Goal: Information Seeking & Learning: Learn about a topic

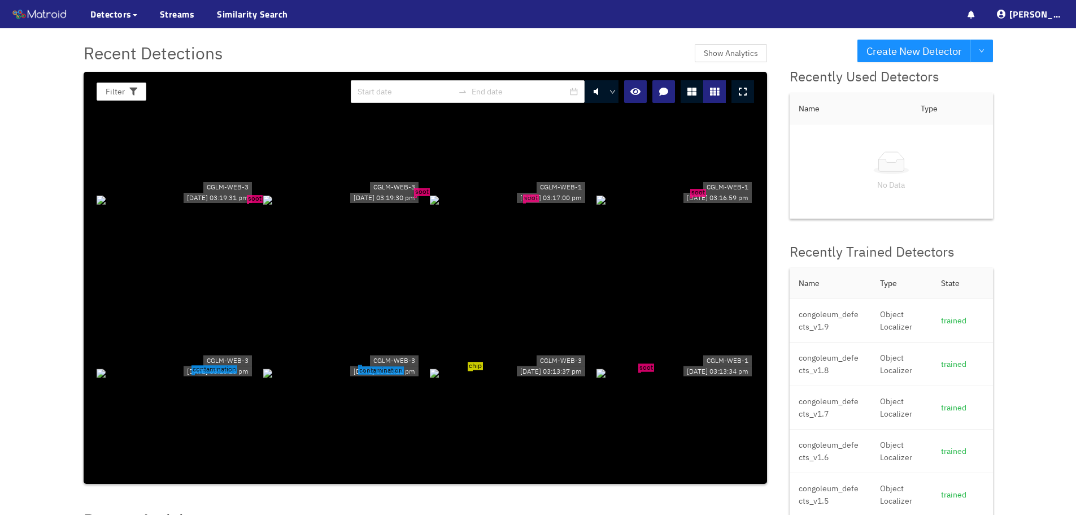
click at [214, 193] on div "soot" at bounding box center [176, 199] width 158 height 12
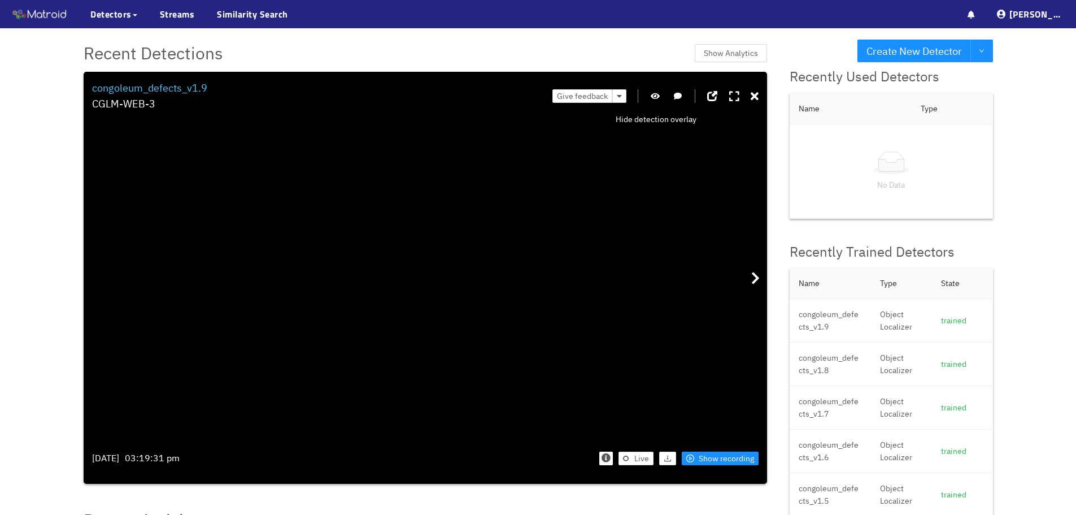
click at [659, 94] on icon "button" at bounding box center [655, 96] width 9 height 8
click at [756, 95] on icon at bounding box center [755, 96] width 8 height 11
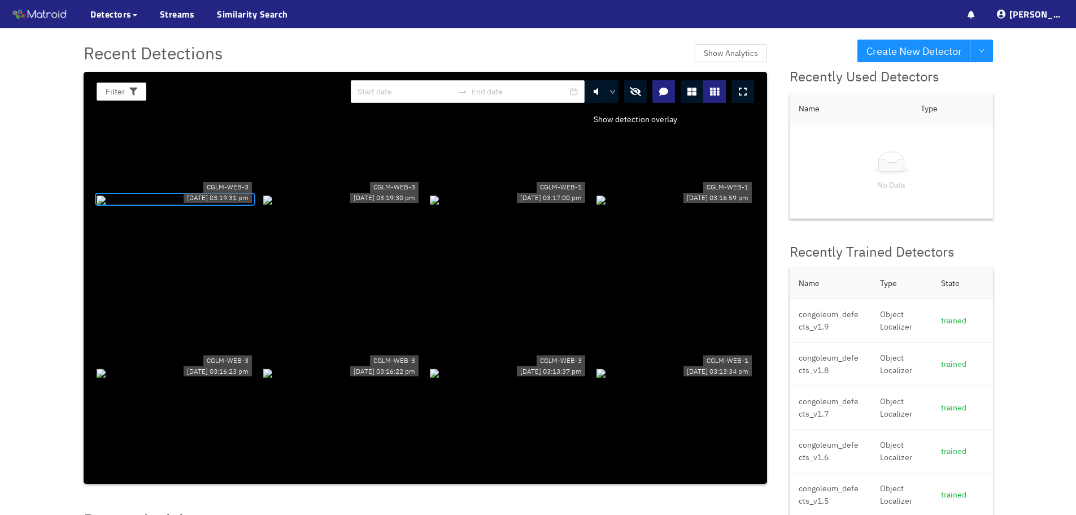
click at [636, 89] on icon "button" at bounding box center [635, 91] width 11 height 9
click at [208, 201] on div "soot" at bounding box center [176, 199] width 158 height 12
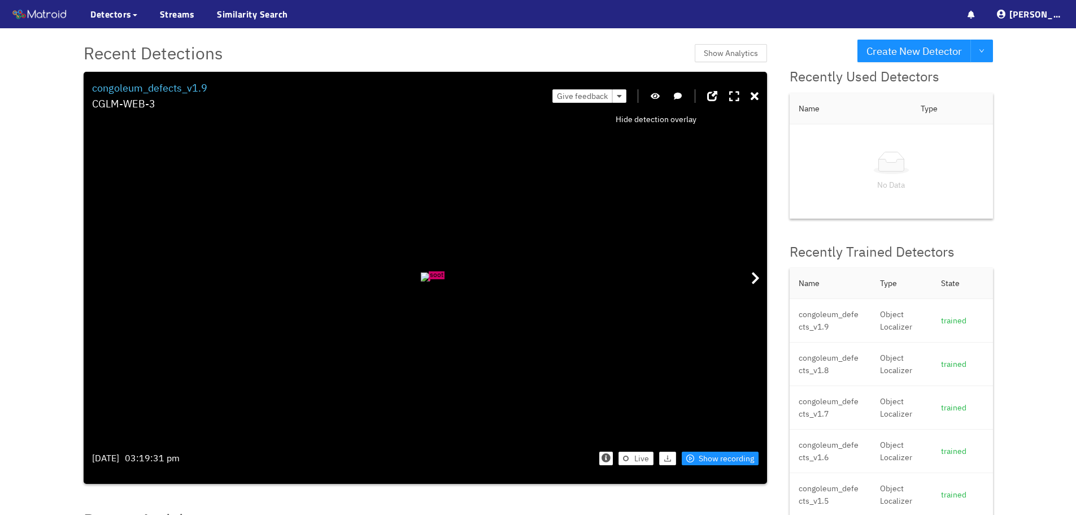
click at [655, 93] on icon "button" at bounding box center [655, 96] width 9 height 8
click at [721, 458] on span "Show recording" at bounding box center [726, 458] width 55 height 12
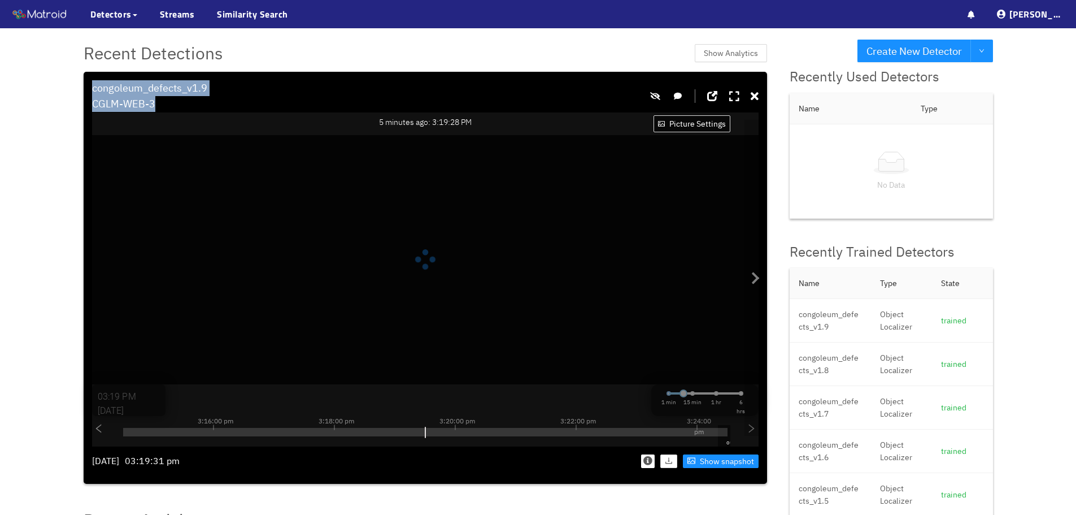
drag, startPoint x: 575, startPoint y: 78, endPoint x: 552, endPoint y: 64, distance: 26.4
click at [552, 64] on div "Recent Detections Show Analytics Filter 0 congoleum_defects_v1.9 CGLM-WEB-3 CGL…" at bounding box center [425, 261] width 706 height 467
click at [656, 95] on icon "button" at bounding box center [655, 96] width 10 height 8
click at [717, 460] on span "Show snapshot" at bounding box center [727, 461] width 54 height 12
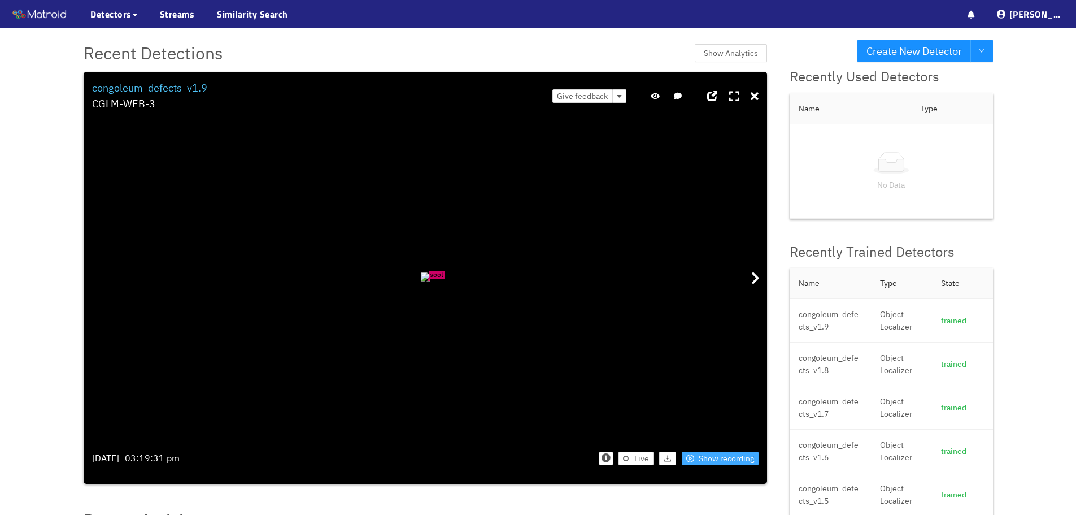
click at [701, 458] on span "Show recording" at bounding box center [726, 458] width 55 height 12
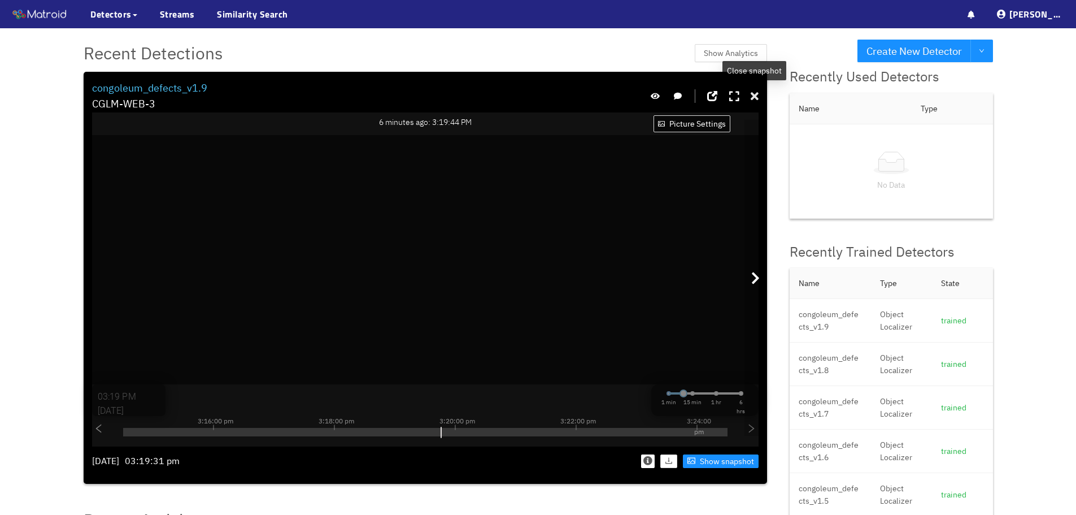
click at [757, 91] on icon at bounding box center [755, 96] width 8 height 11
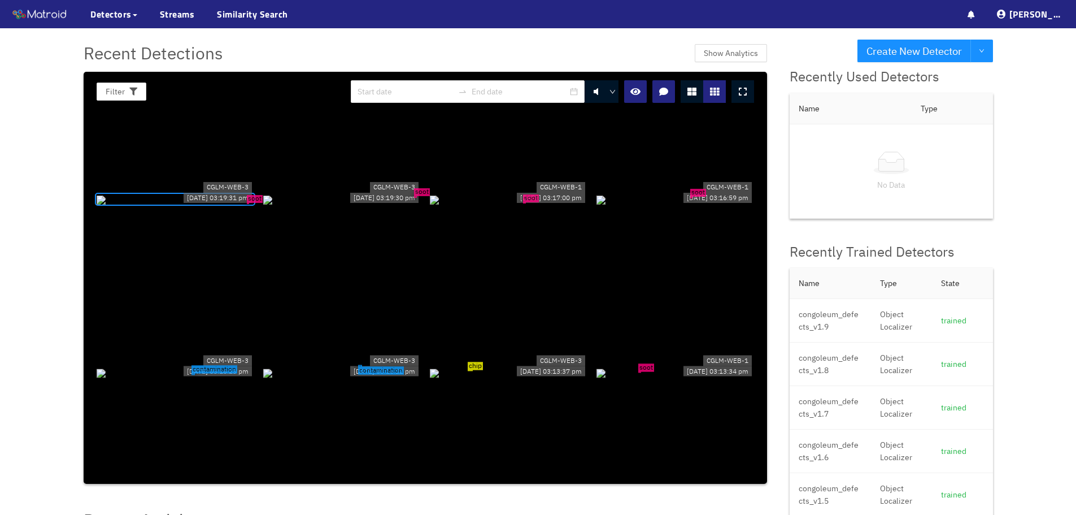
click at [404, 193] on div "soot" at bounding box center [342, 199] width 158 height 12
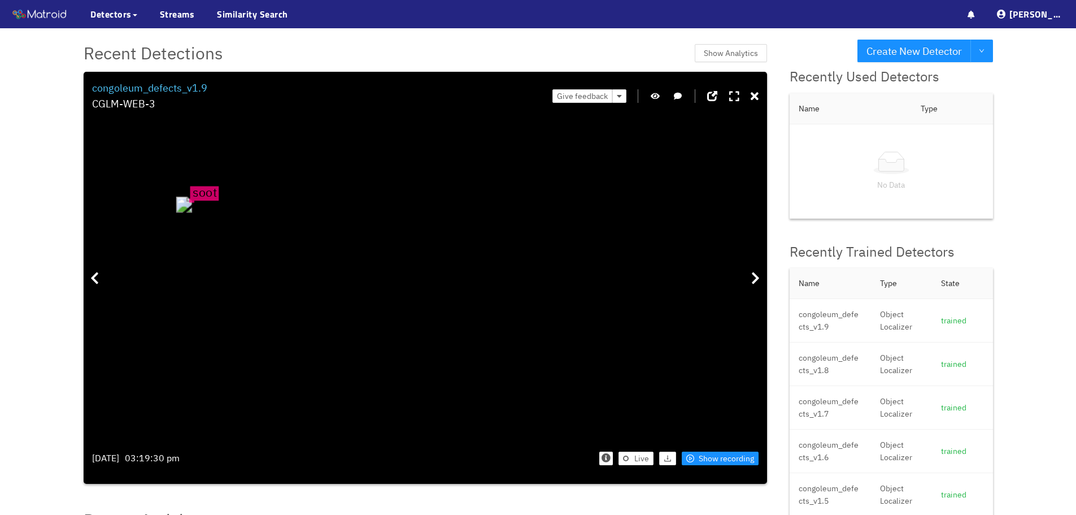
click at [659, 93] on icon "button" at bounding box center [655, 96] width 9 height 8
click at [659, 93] on icon "button" at bounding box center [655, 96] width 10 height 8
click at [726, 455] on span "Show recording" at bounding box center [726, 458] width 55 height 12
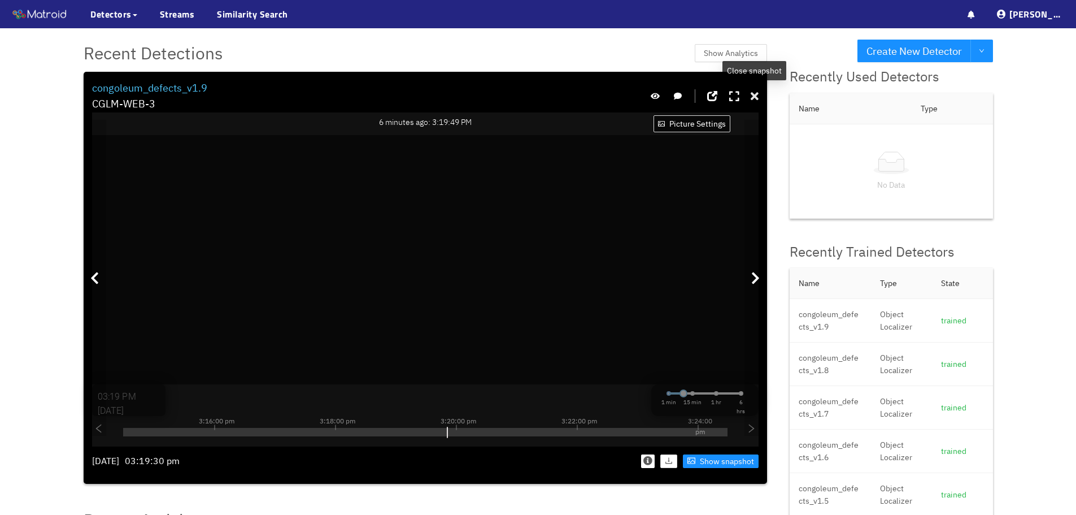
click at [755, 94] on icon at bounding box center [755, 96] width 8 height 11
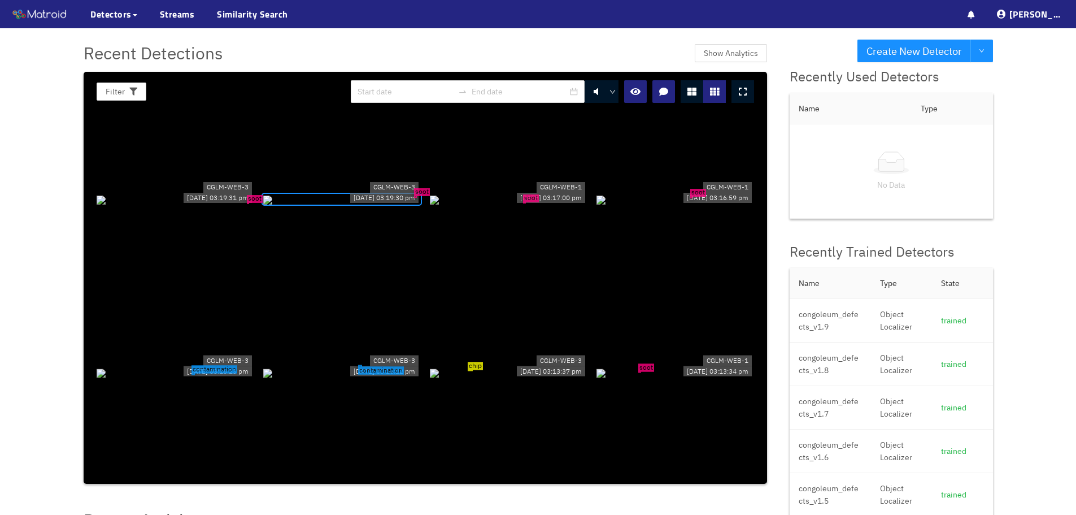
click at [524, 205] on div "soot" at bounding box center [509, 199] width 158 height 12
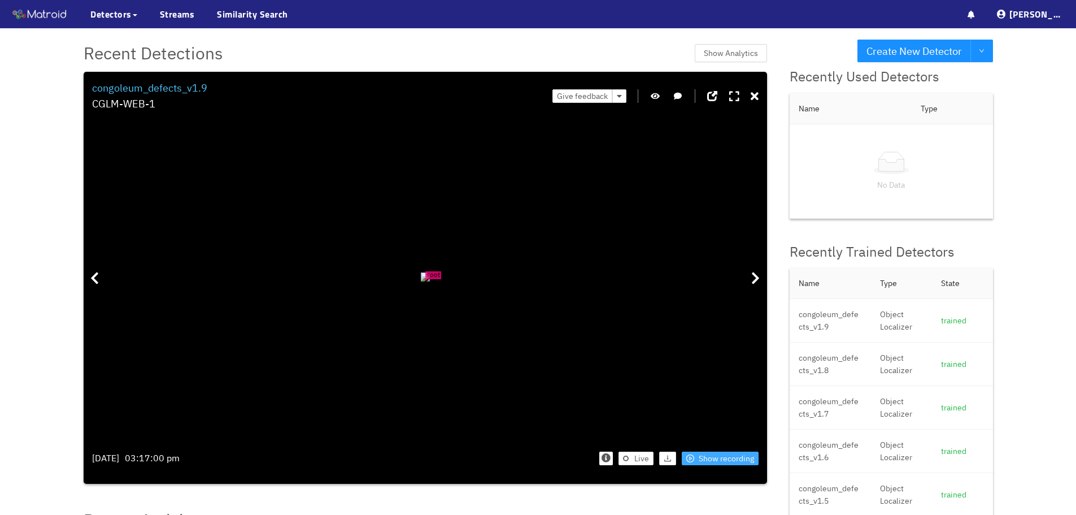
click at [707, 455] on span "Show recording" at bounding box center [726, 458] width 55 height 12
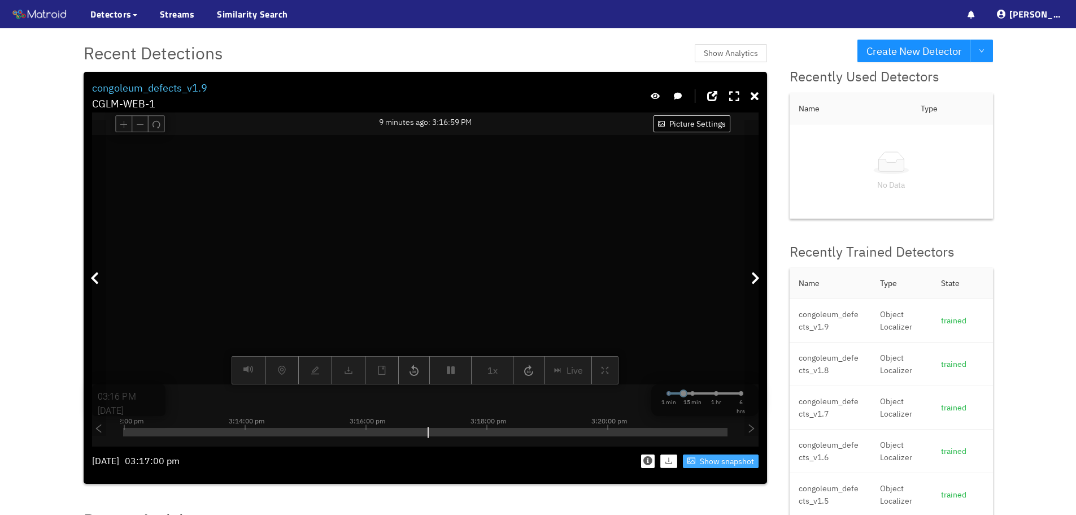
type input "03:17 PM"
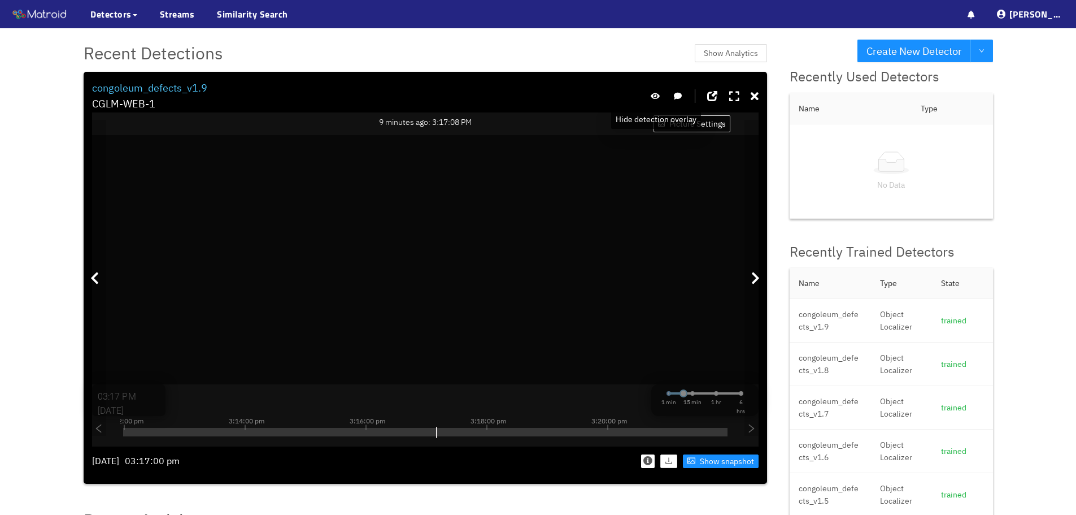
click at [655, 92] on icon "button" at bounding box center [655, 96] width 9 height 8
click at [732, 462] on span "Show snapshot" at bounding box center [727, 461] width 54 height 12
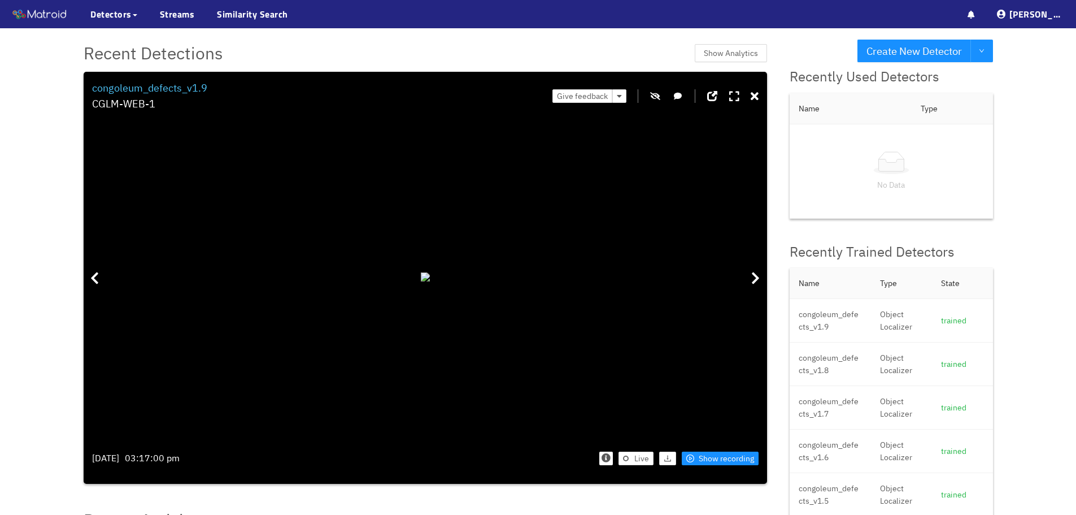
click at [658, 94] on icon "button" at bounding box center [655, 96] width 10 height 8
click at [658, 97] on icon "button" at bounding box center [655, 96] width 9 height 8
click at [756, 96] on icon at bounding box center [755, 96] width 8 height 11
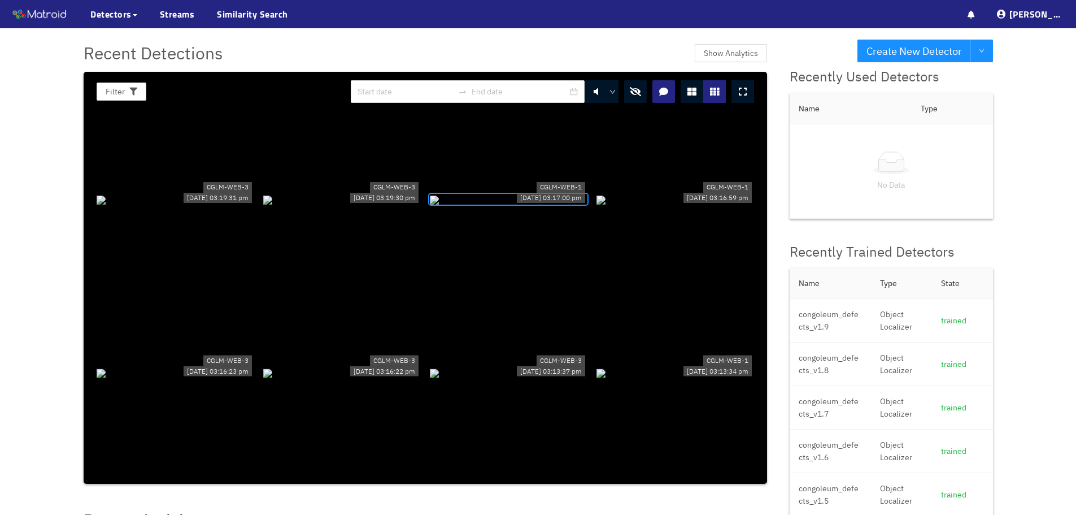
click at [636, 92] on icon "button" at bounding box center [635, 91] width 11 height 9
click at [640, 377] on div "soot" at bounding box center [676, 372] width 158 height 12
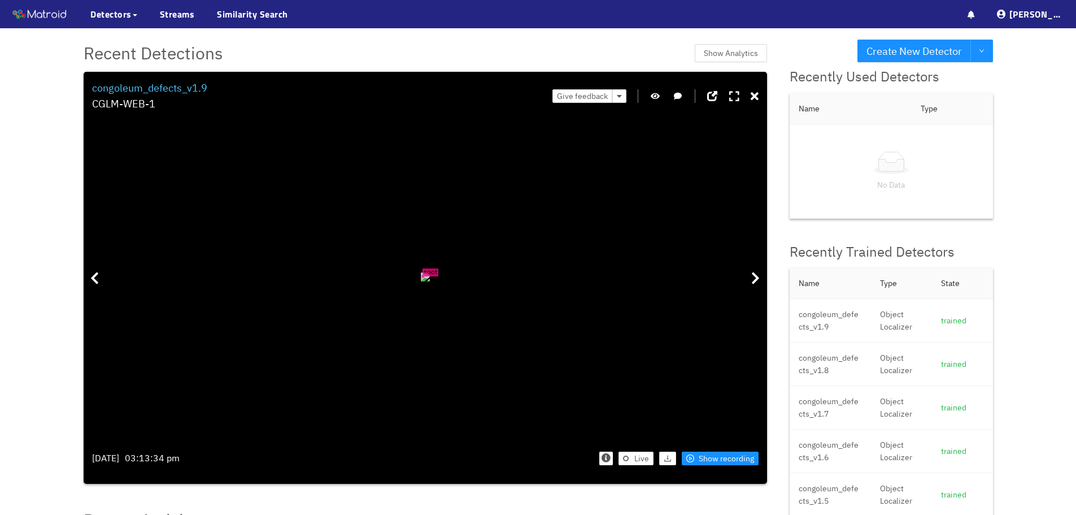
click at [658, 94] on icon "button" at bounding box center [655, 96] width 9 height 8
click at [752, 95] on icon at bounding box center [755, 96] width 8 height 11
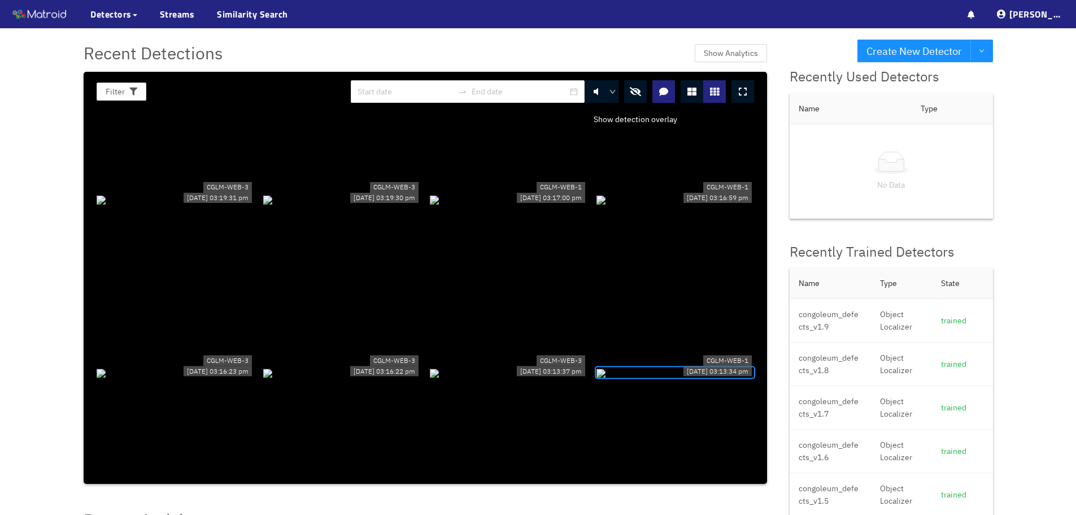
click at [641, 91] on button "button" at bounding box center [635, 91] width 23 height 23
click at [498, 366] on div "chip" at bounding box center [509, 372] width 158 height 12
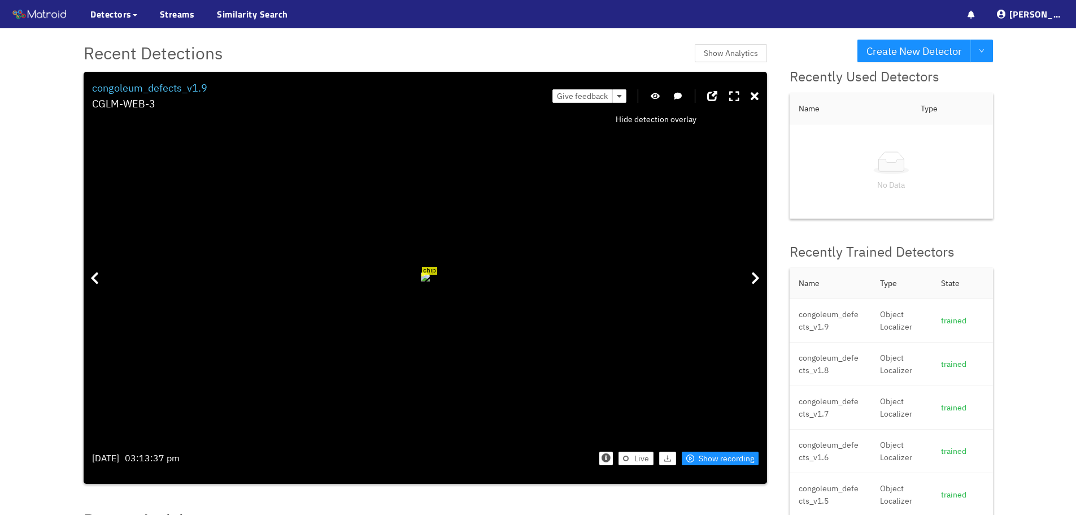
click at [658, 92] on button "button" at bounding box center [655, 96] width 11 height 14
click at [757, 91] on icon at bounding box center [755, 96] width 8 height 11
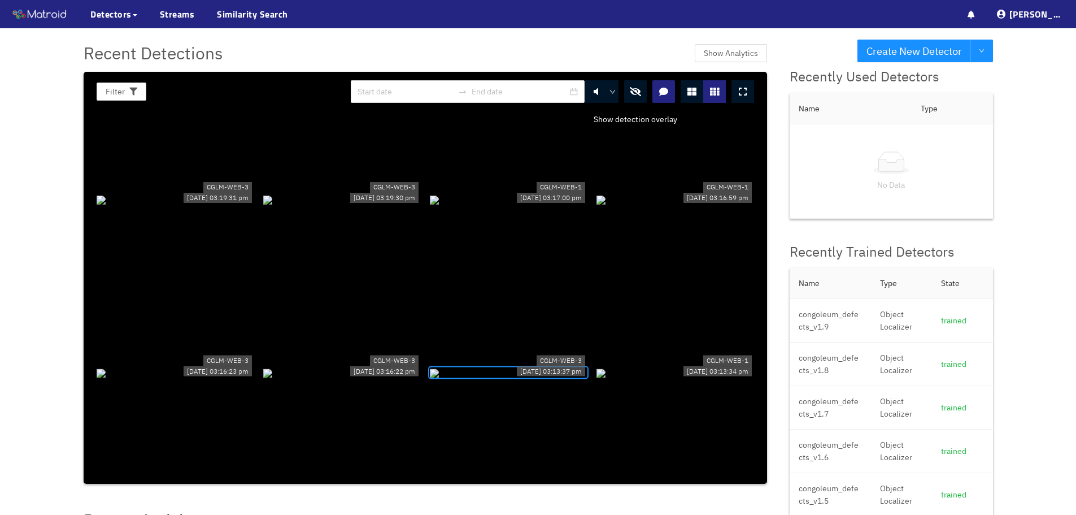
click at [638, 89] on icon "button" at bounding box center [635, 91] width 11 height 9
click at [352, 366] on div "contamination" at bounding box center [342, 372] width 158 height 12
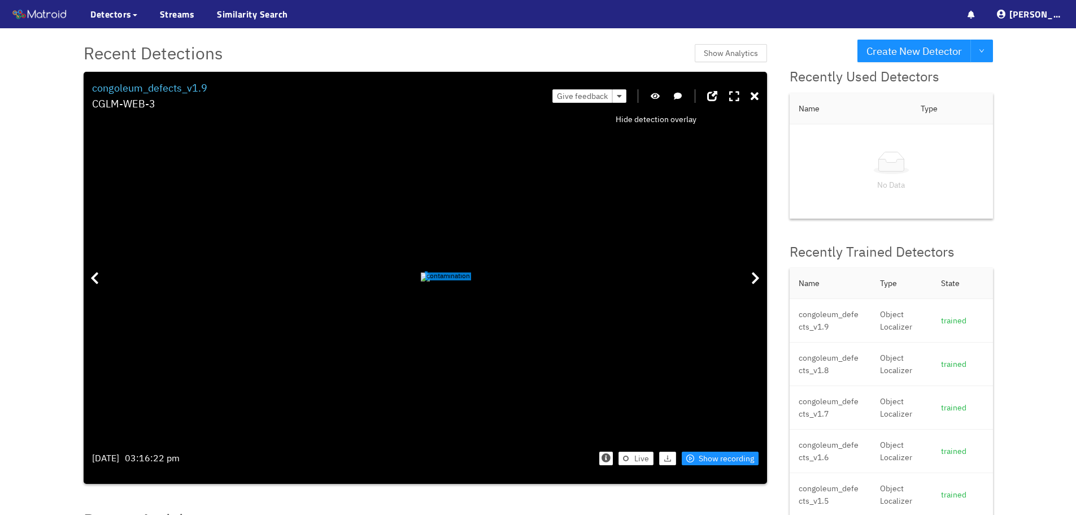
click at [654, 90] on button "button" at bounding box center [655, 96] width 11 height 14
click at [726, 460] on span "Show recording" at bounding box center [726, 458] width 55 height 12
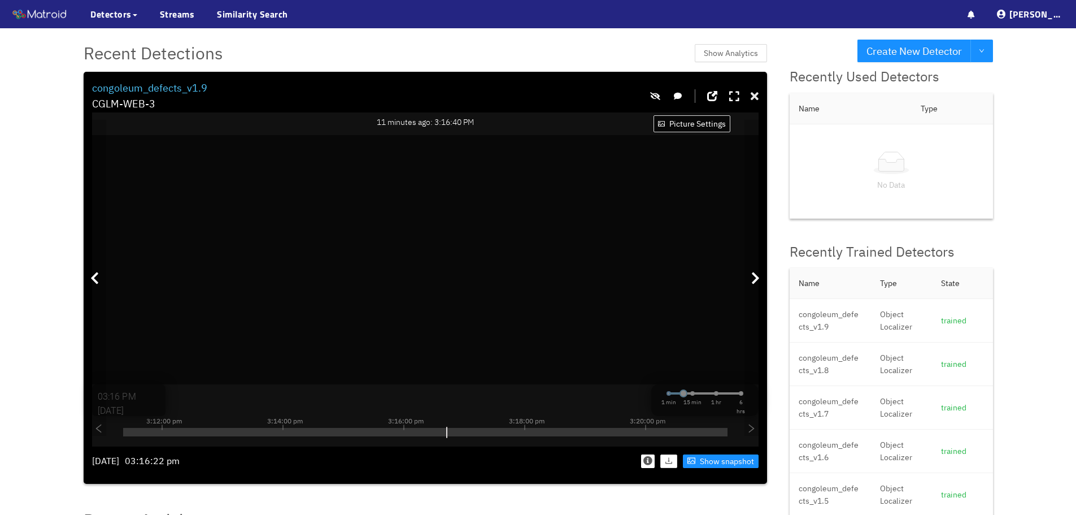
click at [754, 93] on icon at bounding box center [755, 96] width 8 height 11
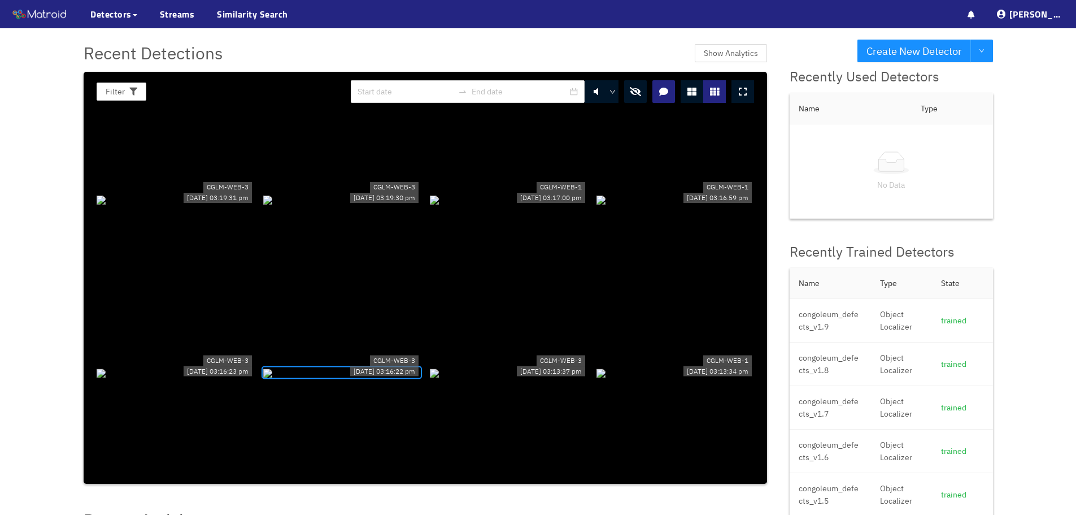
click at [638, 92] on icon "button" at bounding box center [635, 91] width 11 height 9
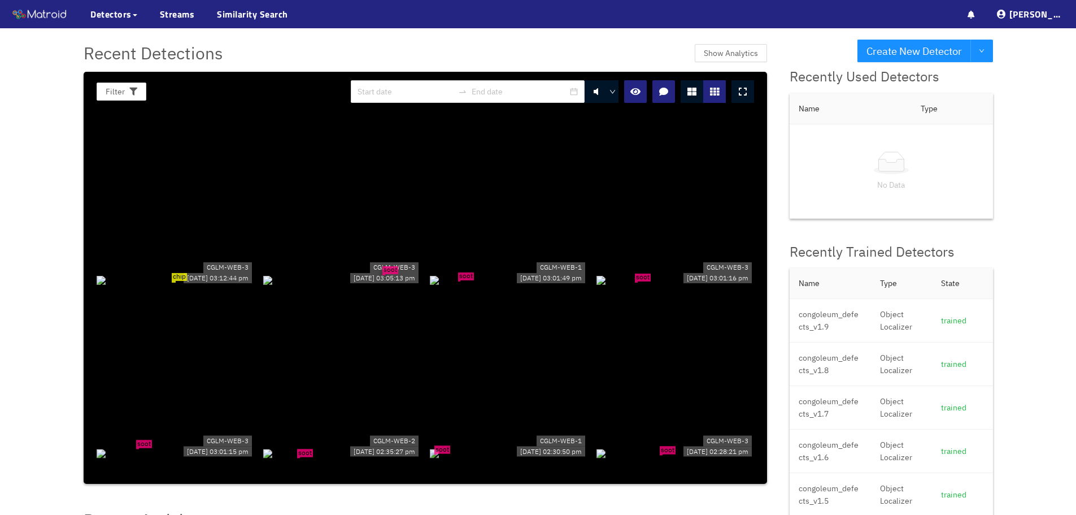
scroll to position [282, 0]
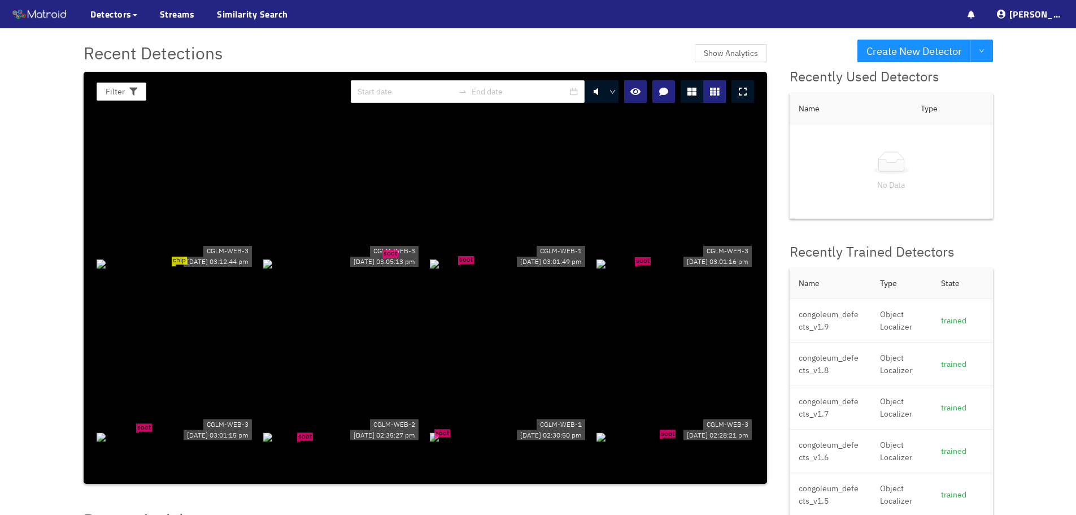
click at [175, 269] on div "chip" at bounding box center [176, 262] width 158 height 12
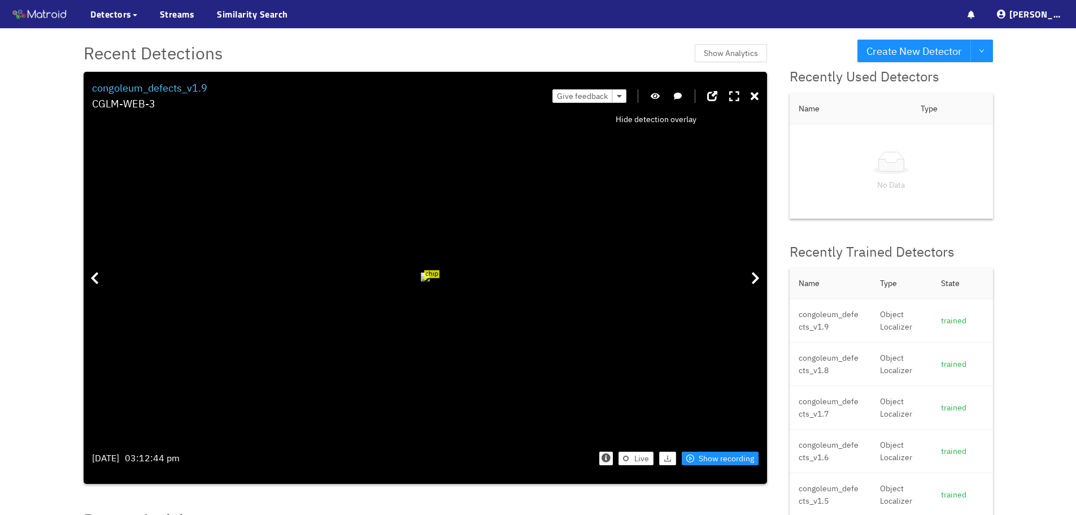
click at [656, 93] on icon "button" at bounding box center [655, 96] width 9 height 8
click at [658, 94] on icon "button" at bounding box center [655, 96] width 10 height 8
click at [753, 95] on icon at bounding box center [755, 96] width 8 height 11
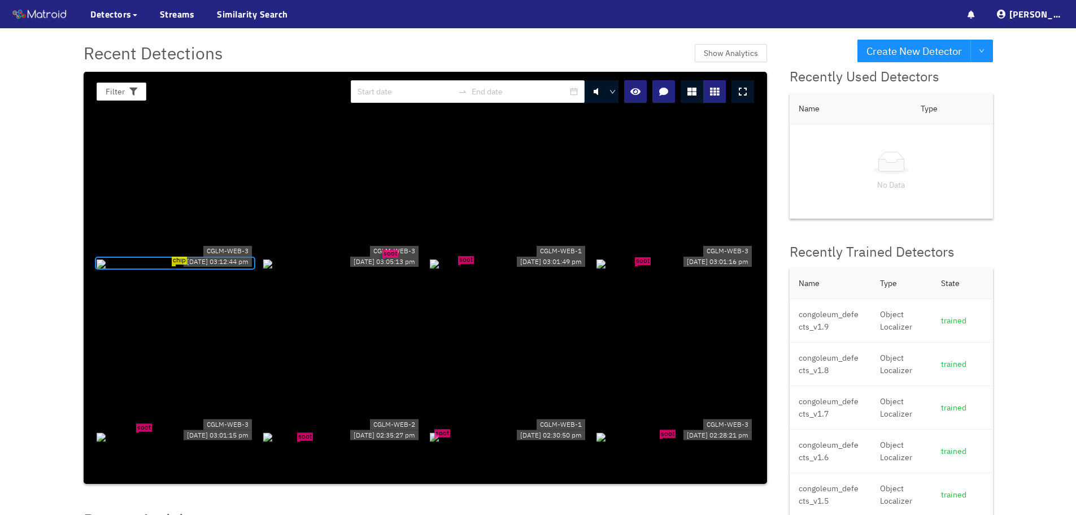
click at [391, 256] on div "soot" at bounding box center [342, 262] width 158 height 12
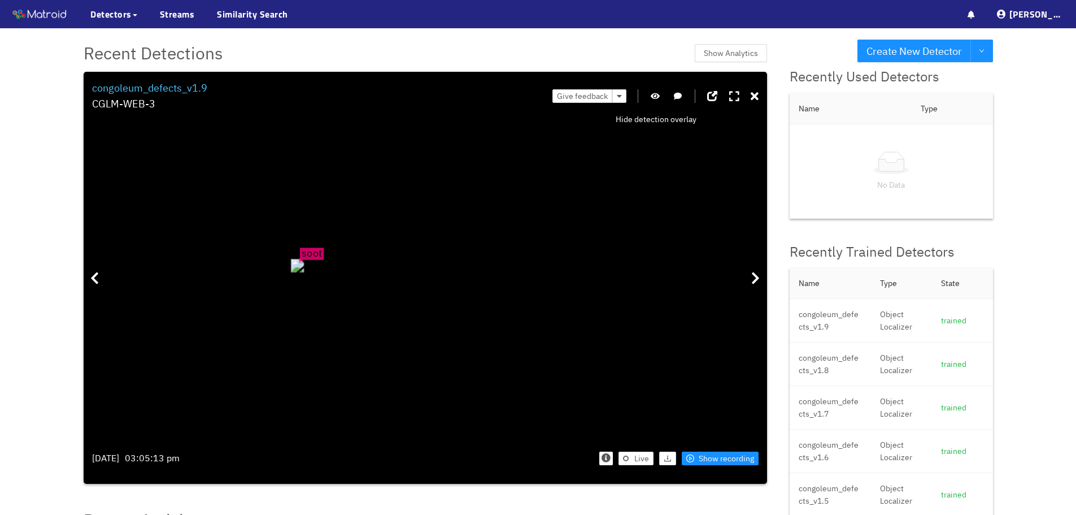
click at [654, 93] on icon "button" at bounding box center [655, 96] width 9 height 8
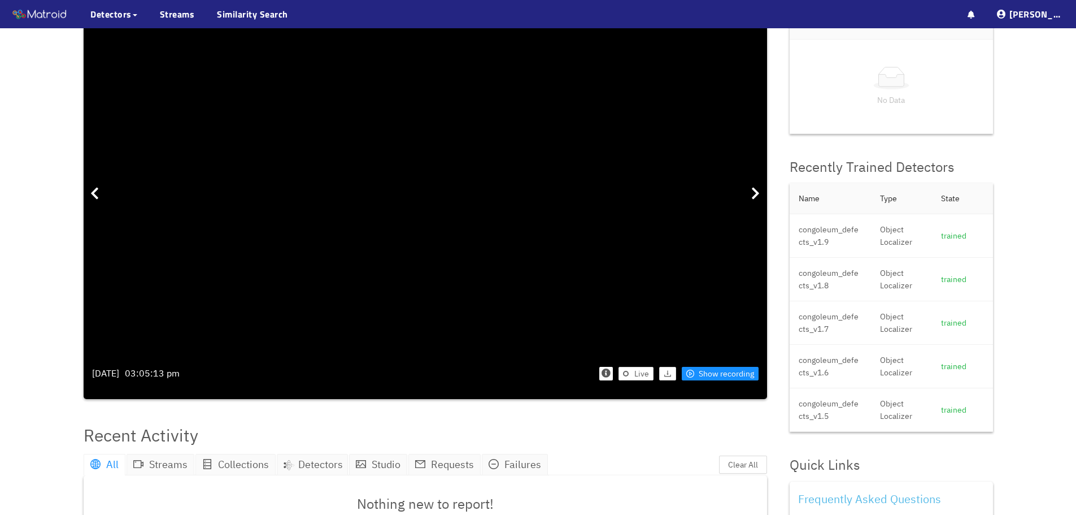
scroll to position [0, 0]
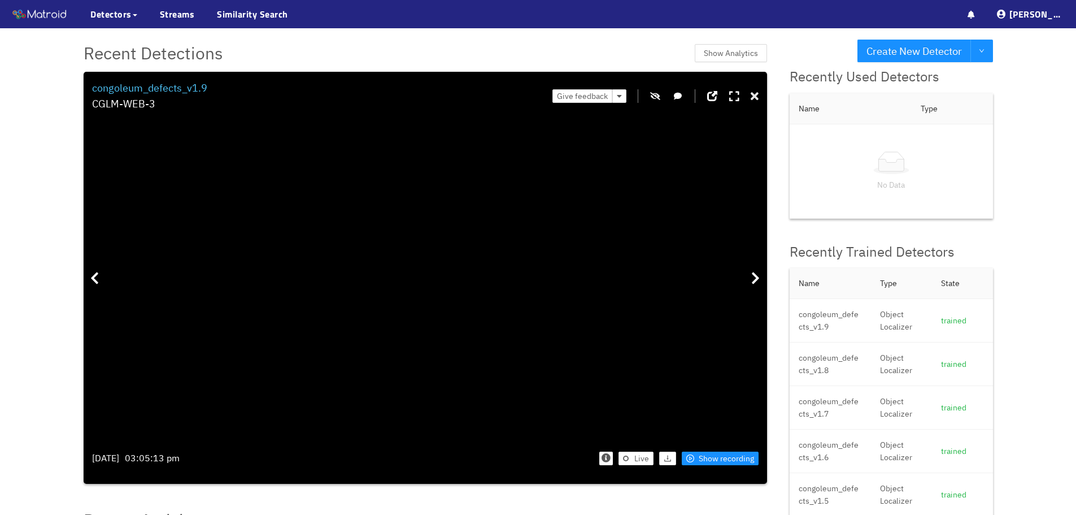
click at [751, 93] on icon at bounding box center [755, 96] width 8 height 11
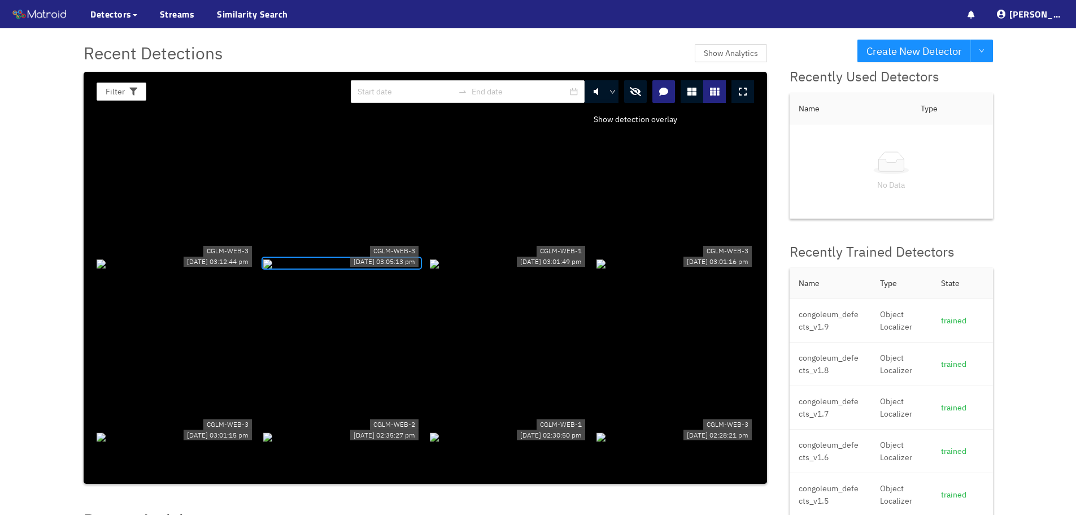
click at [633, 88] on icon "button" at bounding box center [635, 91] width 11 height 9
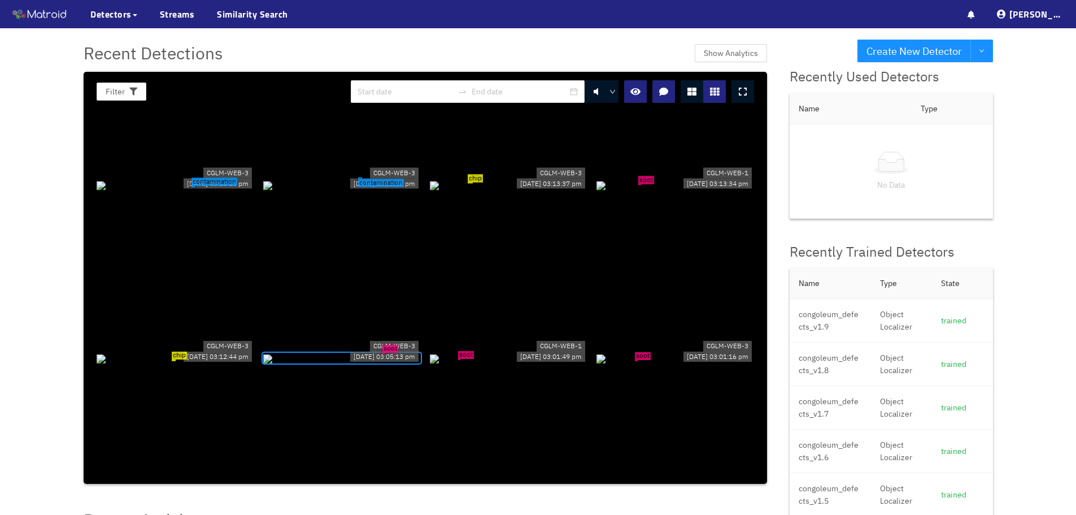
scroll to position [339, 0]
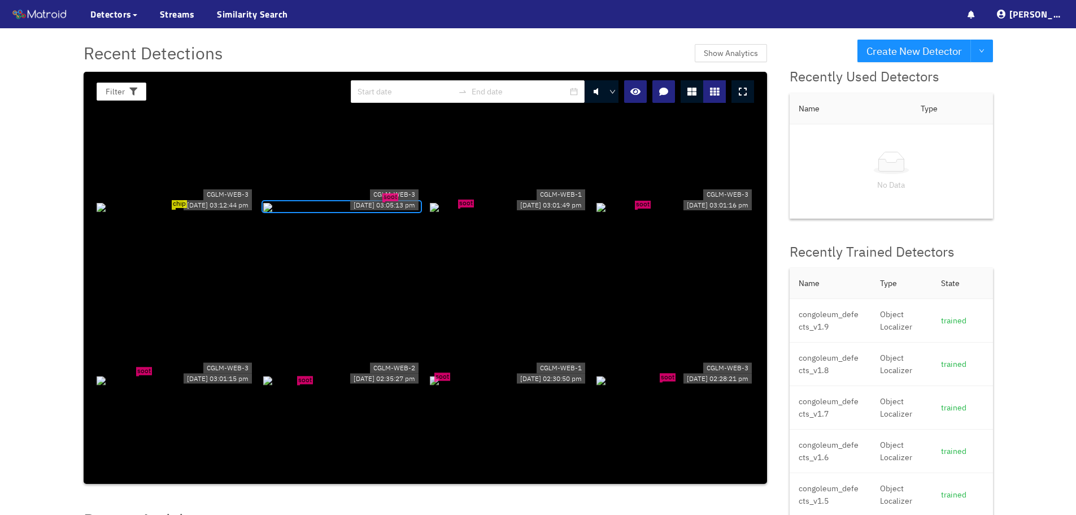
click at [639, 212] on div "soot" at bounding box center [676, 206] width 158 height 12
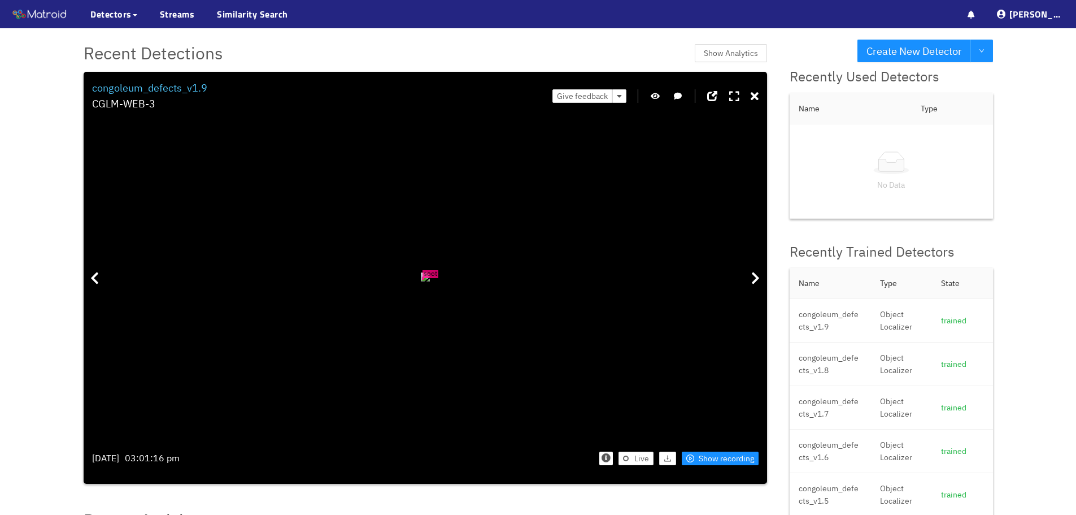
click at [652, 95] on icon "button" at bounding box center [655, 96] width 9 height 8
click at [721, 455] on span "Show recording" at bounding box center [726, 458] width 55 height 12
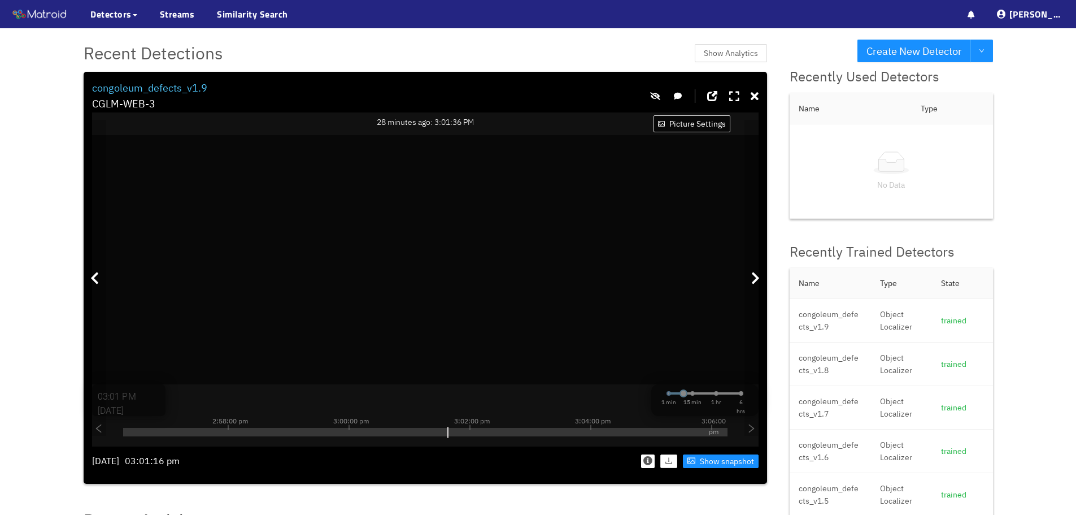
click at [760, 97] on div "Filter 0 congoleum_defects_v1.9 CGLM-WEB-3 CGLM-WEB-3 28 minutes ago: 3:01:36 P…" at bounding box center [426, 278] width 684 height 412
click at [753, 96] on icon at bounding box center [755, 96] width 8 height 11
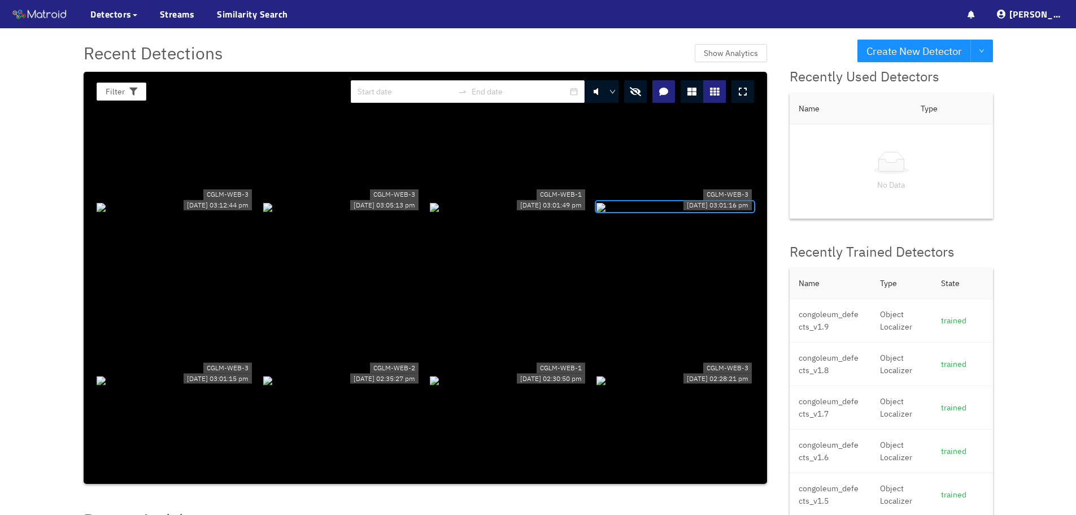
click at [634, 88] on icon "button" at bounding box center [635, 91] width 11 height 9
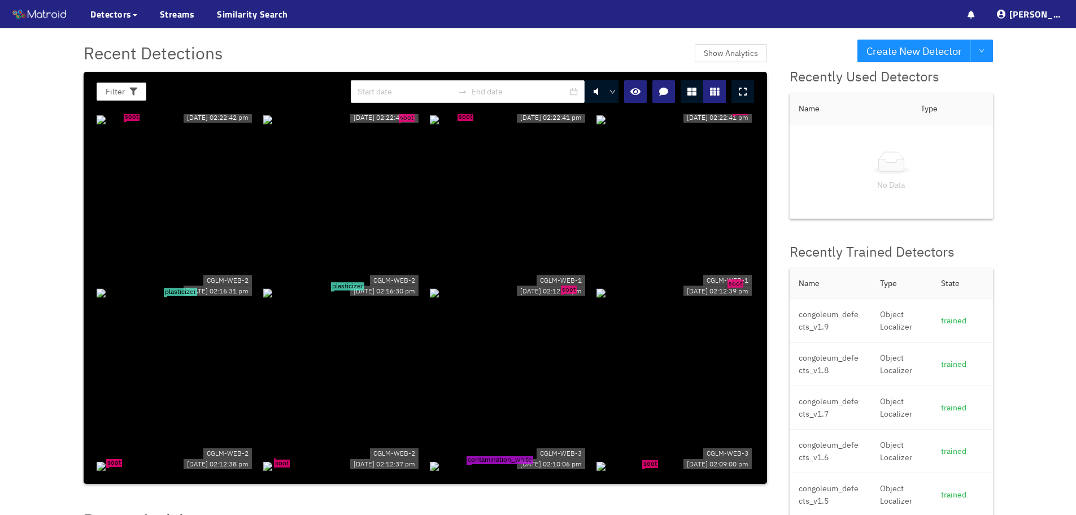
scroll to position [734, 0]
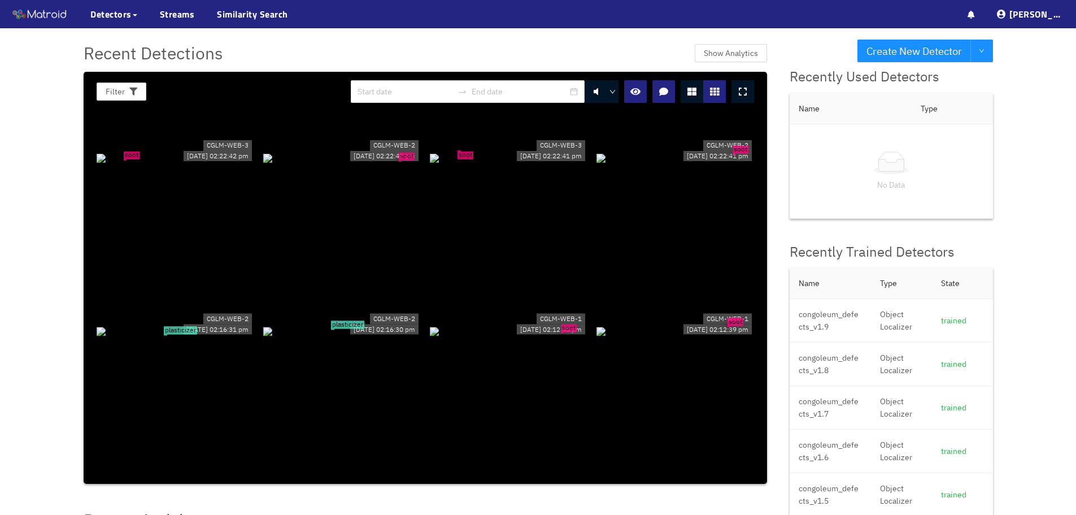
click at [683, 324] on div "soot" at bounding box center [676, 330] width 158 height 12
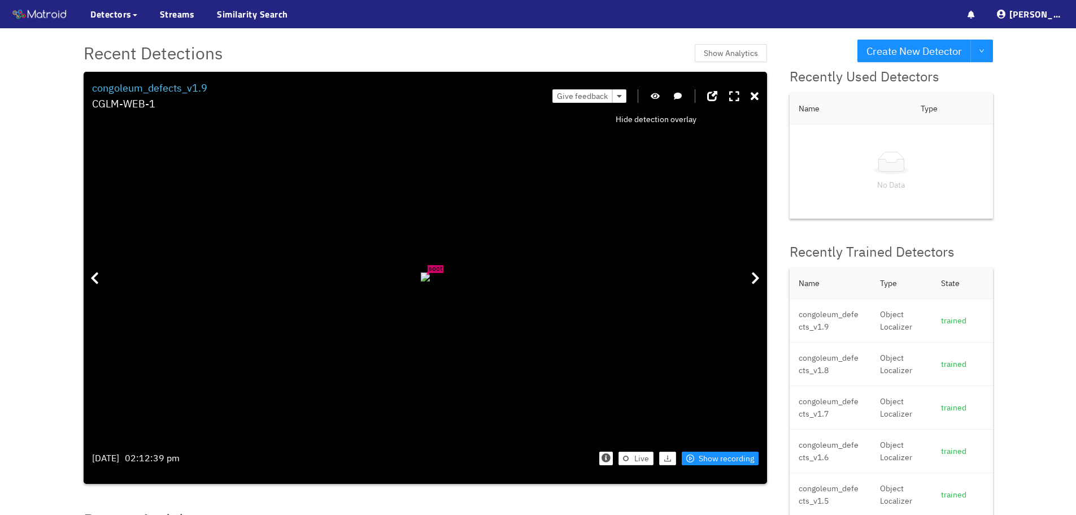
click at [658, 92] on button "button" at bounding box center [655, 96] width 11 height 14
click at [755, 93] on icon at bounding box center [755, 96] width 8 height 11
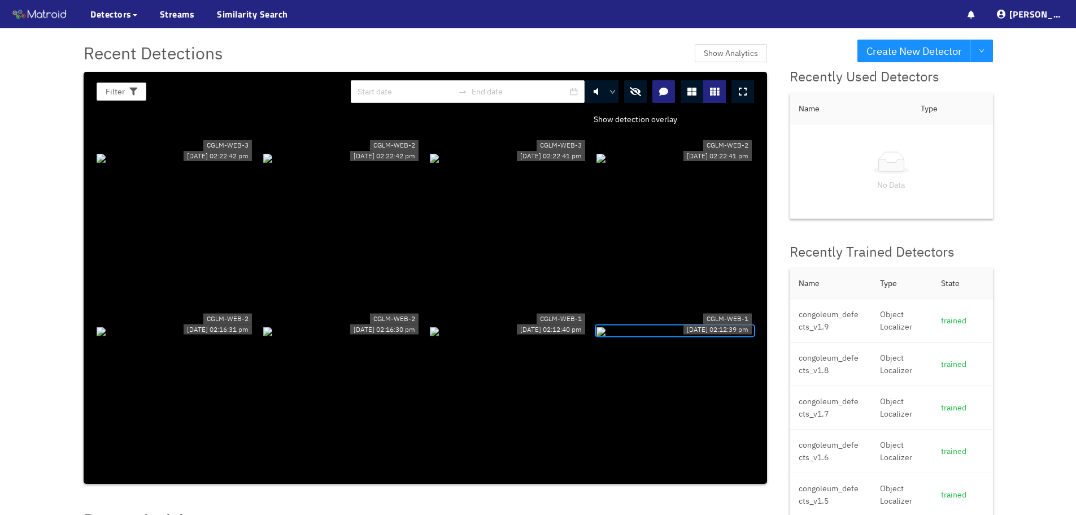
click at [629, 86] on button "button" at bounding box center [635, 91] width 23 height 23
click at [547, 337] on div "soot" at bounding box center [509, 330] width 158 height 12
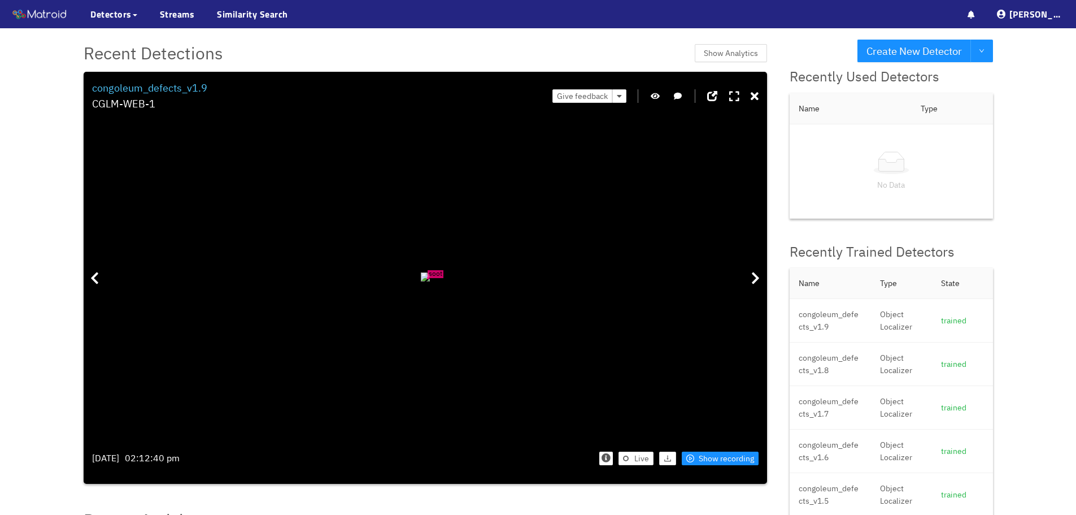
click at [656, 93] on icon "button" at bounding box center [655, 96] width 9 height 8
click at [758, 93] on icon at bounding box center [755, 96] width 8 height 11
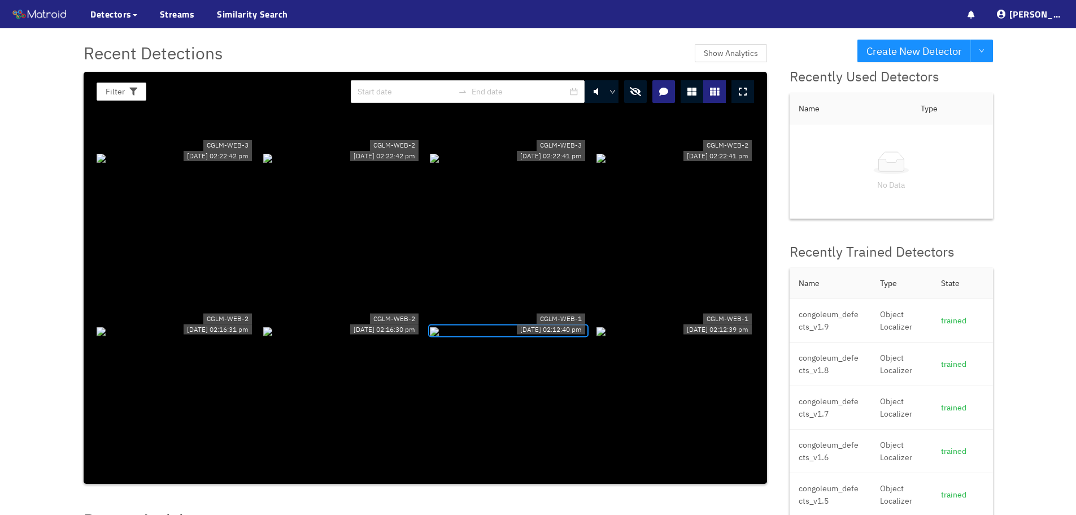
click at [527, 331] on div at bounding box center [509, 330] width 158 height 12
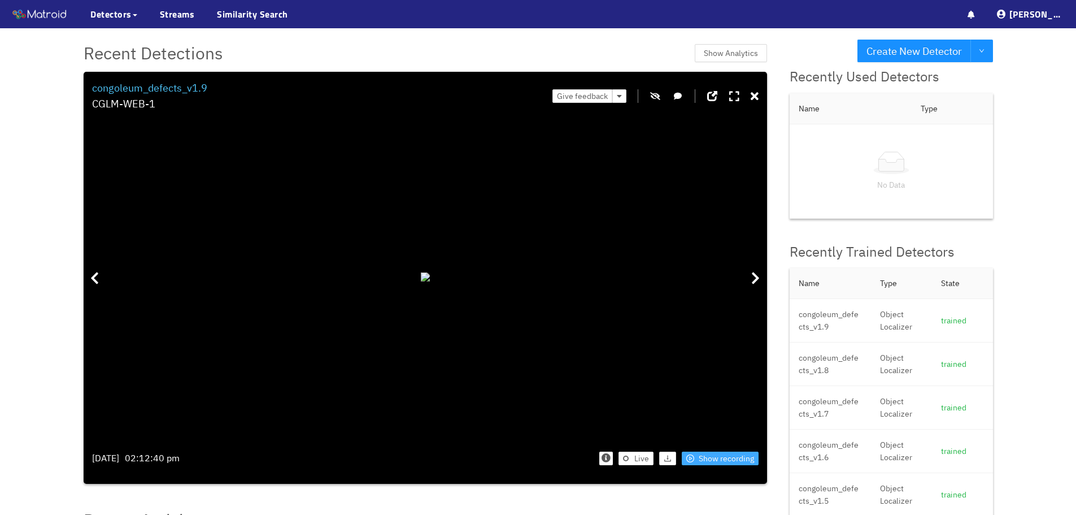
click at [694, 460] on icon "play-circle" at bounding box center [690, 458] width 8 height 8
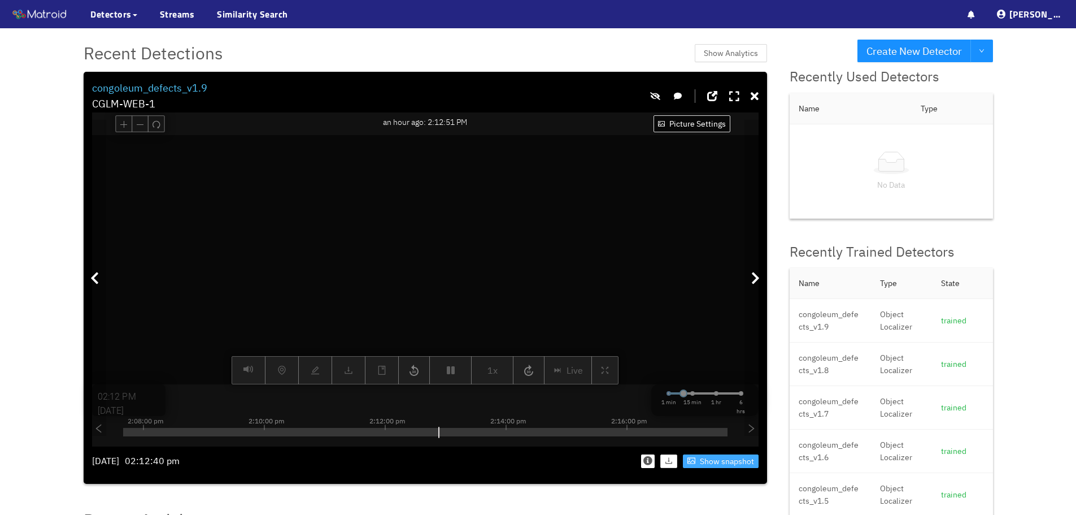
click at [721, 200] on div at bounding box center [425, 259] width 667 height 249
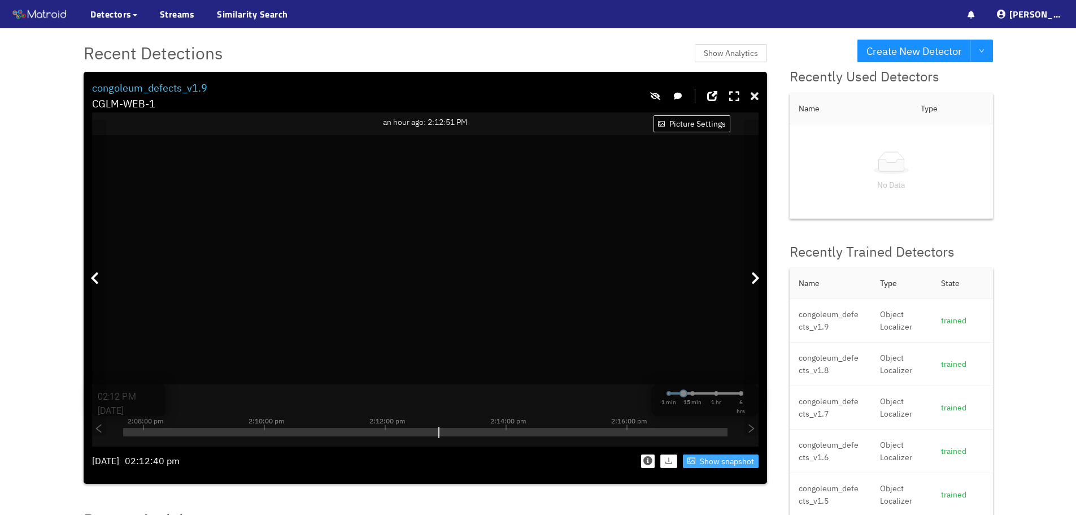
click at [754, 89] on div at bounding box center [755, 97] width 8 height 18
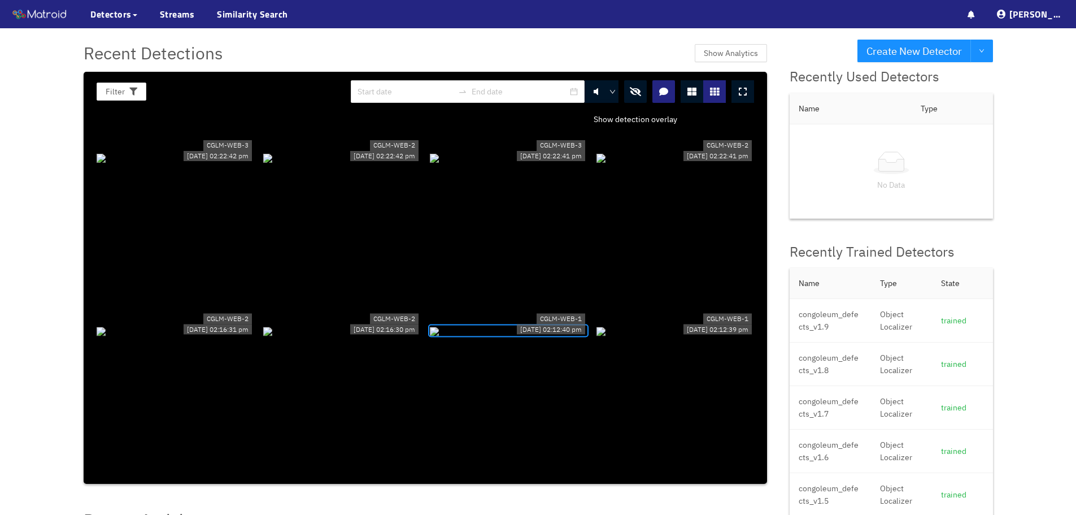
click at [626, 87] on button "button" at bounding box center [635, 91] width 23 height 23
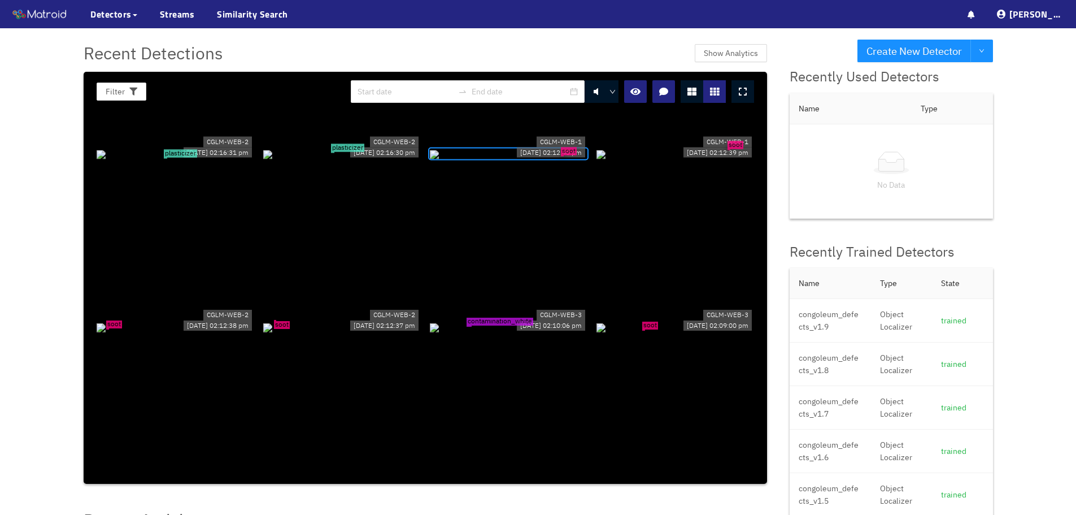
scroll to position [847, 0]
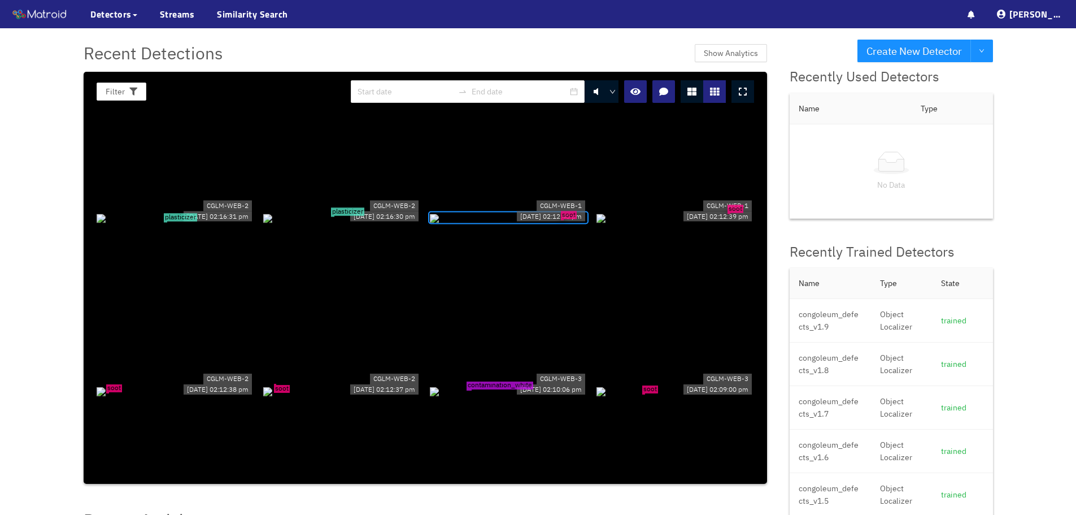
click at [346, 207] on span "plasticizer" at bounding box center [347, 211] width 33 height 8
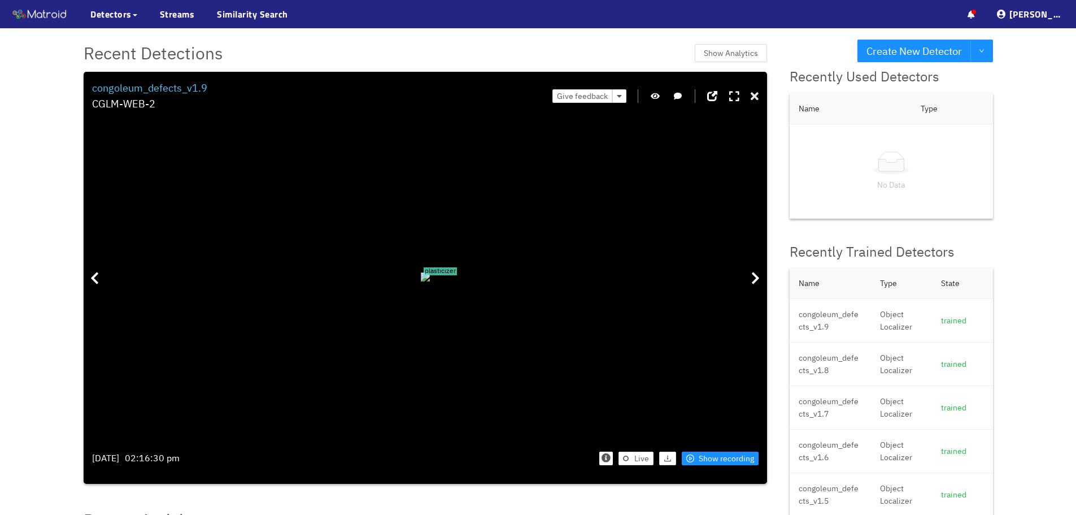
click at [758, 98] on icon at bounding box center [755, 96] width 8 height 11
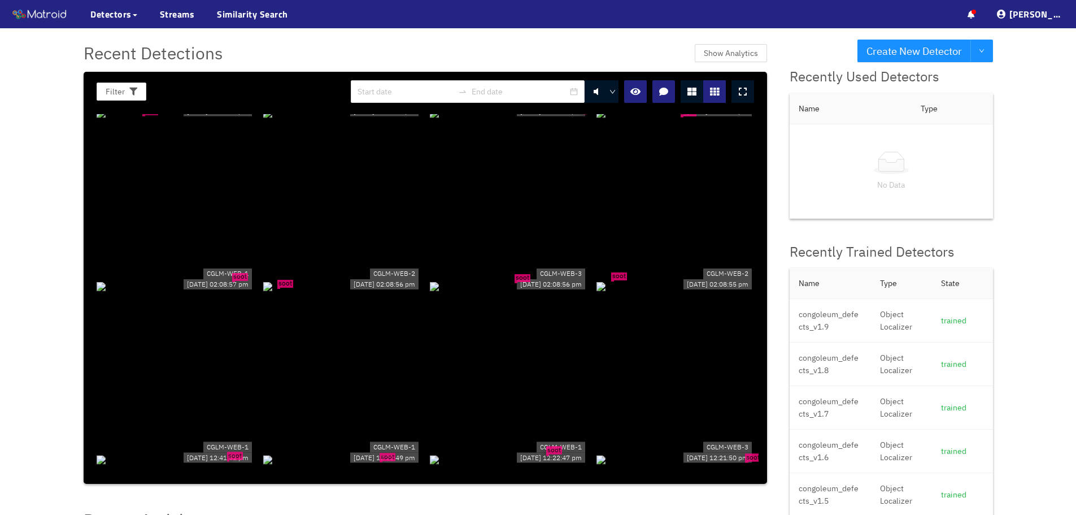
scroll to position [1299, 0]
click at [186, 286] on div "soot" at bounding box center [176, 285] width 158 height 12
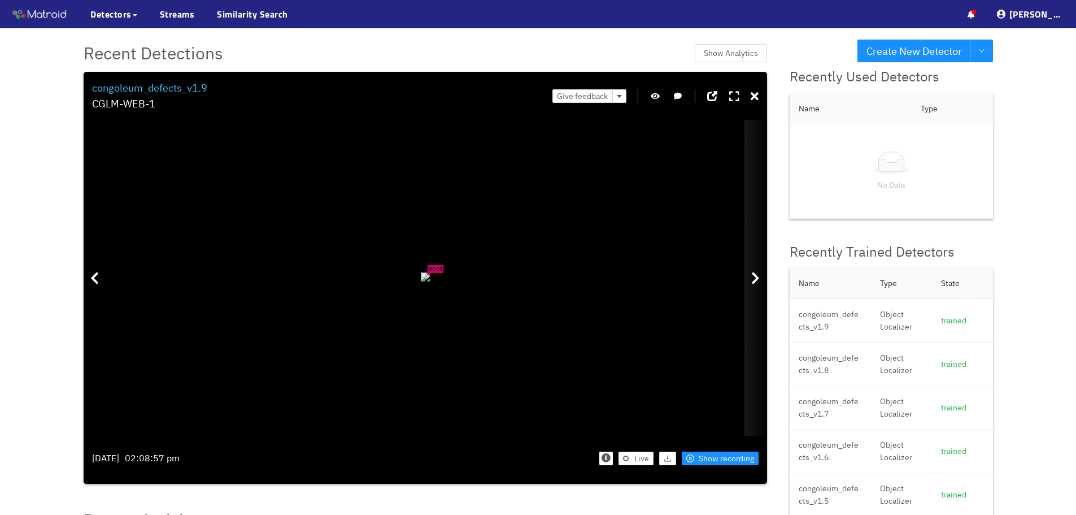
click at [749, 279] on div at bounding box center [756, 278] width 23 height 316
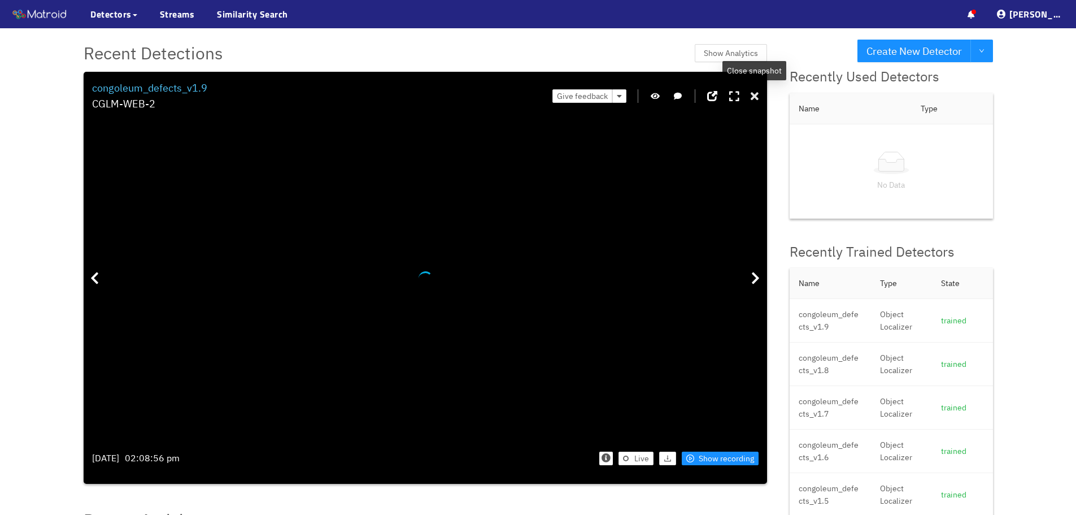
click at [755, 95] on icon at bounding box center [755, 96] width 8 height 11
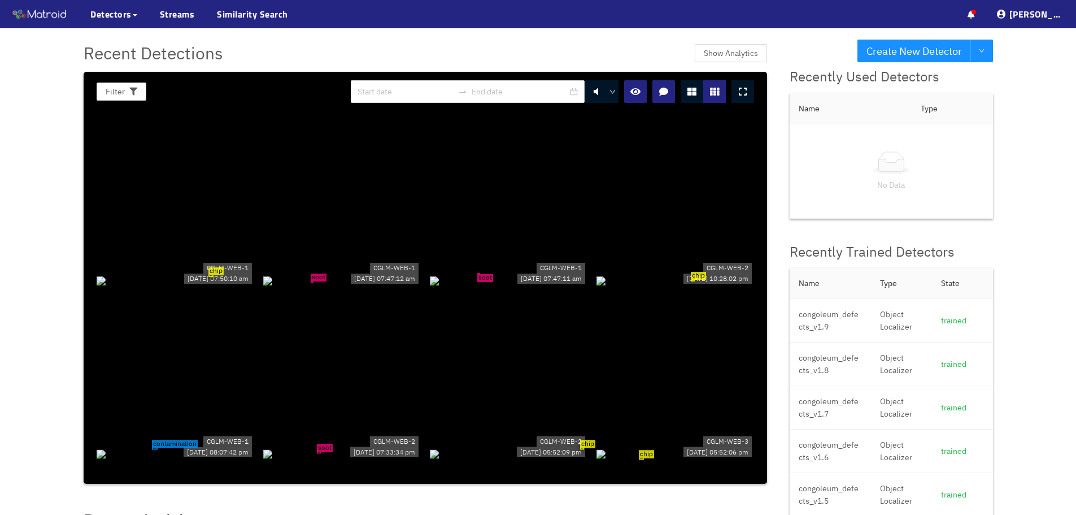
scroll to position [4915, 0]
